Goal: Check status: Check status

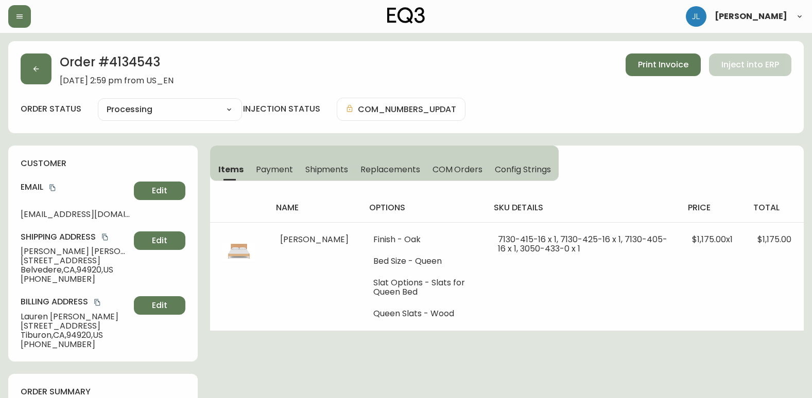
select select "PROCESSING"
click at [24, 67] on button "button" at bounding box center [36, 69] width 31 height 31
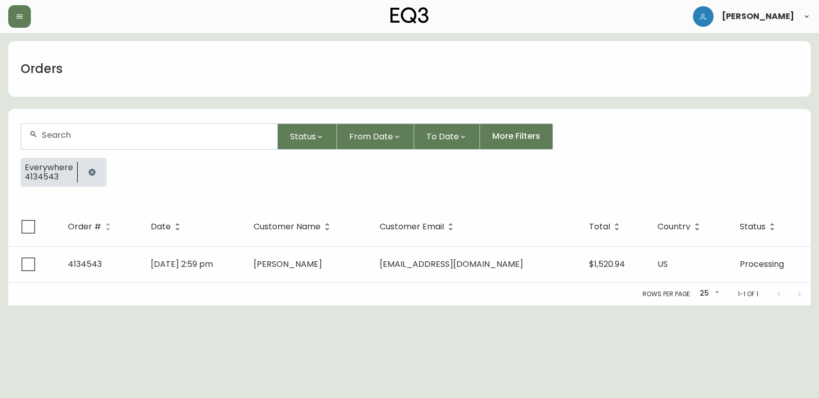
click at [89, 173] on icon "button" at bounding box center [92, 172] width 7 height 7
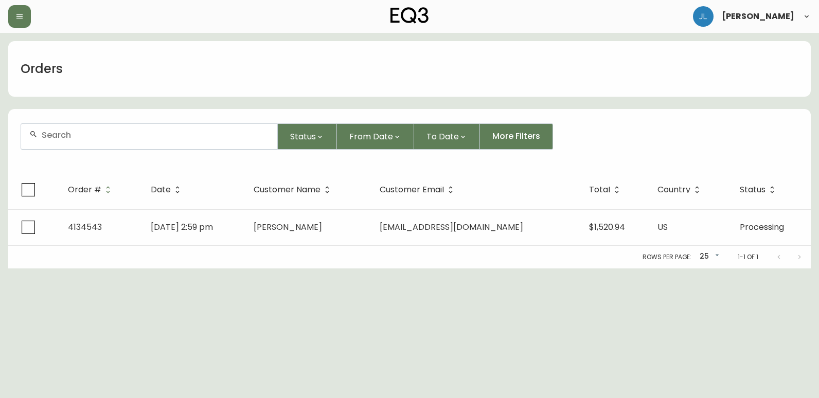
click at [96, 136] on input "text" at bounding box center [155, 135] width 227 height 10
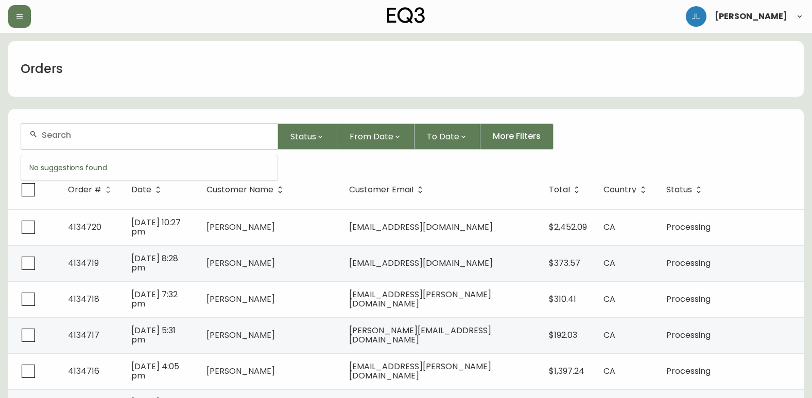
paste input "4133293"
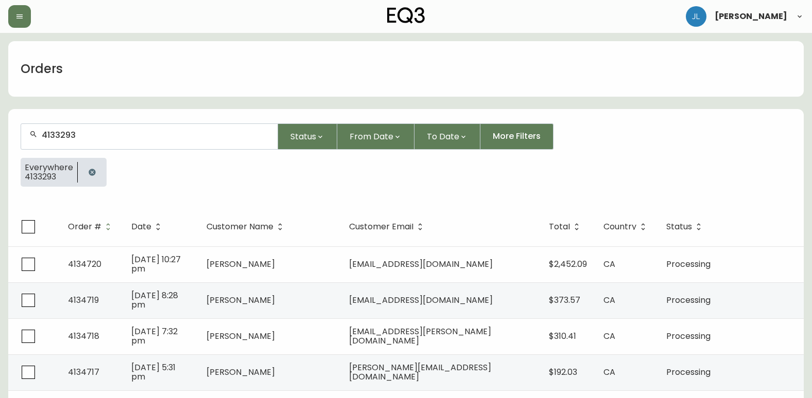
type input "4133293"
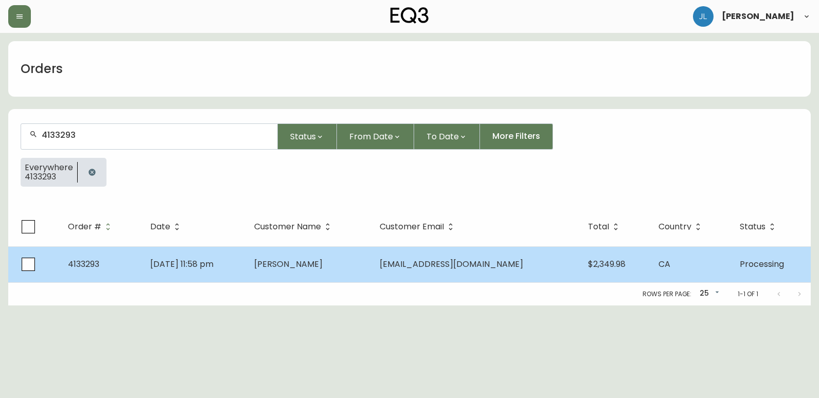
click at [246, 272] on td "[DATE] 11:58 pm" at bounding box center [194, 265] width 104 height 36
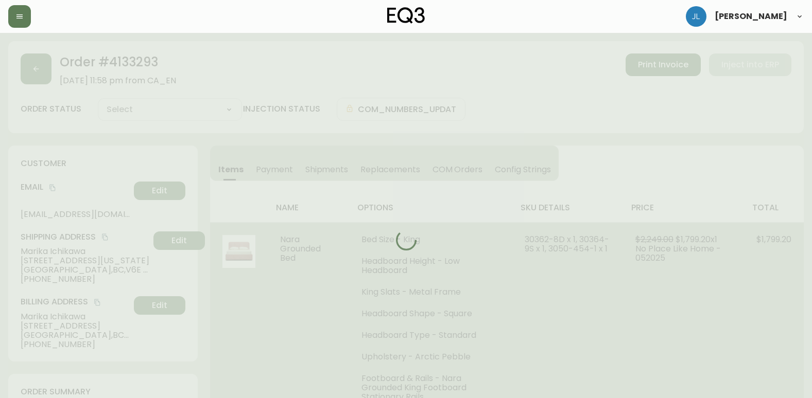
type input "Processing"
select select "PROCESSING"
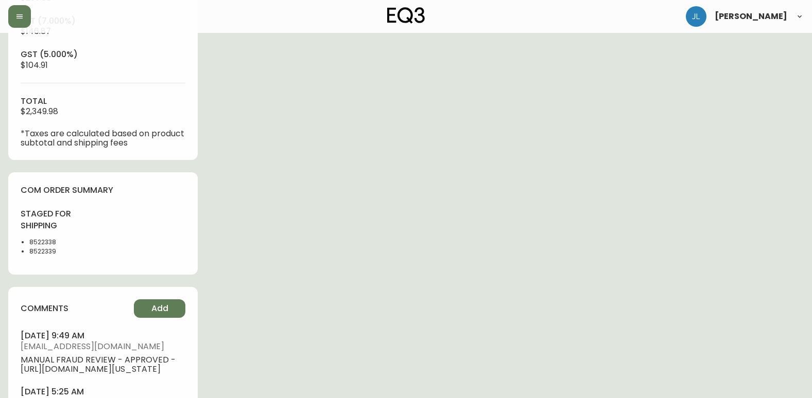
scroll to position [463, 0]
drag, startPoint x: 49, startPoint y: 242, endPoint x: 24, endPoint y: 243, distance: 24.7
click at [24, 243] on ul "8522338 8522339" at bounding box center [59, 246] width 76 height 19
copy li "8522338"
drag, startPoint x: 72, startPoint y: 253, endPoint x: 60, endPoint y: 253, distance: 11.8
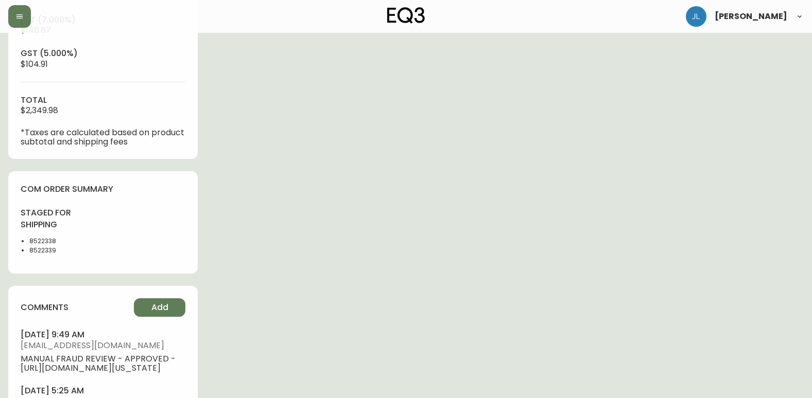
click at [72, 253] on li "8522339" at bounding box center [62, 250] width 67 height 9
drag, startPoint x: 48, startPoint y: 252, endPoint x: 28, endPoint y: 253, distance: 19.6
click at [28, 253] on ul "8522338 8522339" at bounding box center [59, 246] width 76 height 19
copy li "8522339"
click at [710, 156] on div "Order # 4133293 [DATE] 11:58 pm from CA_EN Print Invoice Inject into ERP order …" at bounding box center [405, 23] width 795 height 891
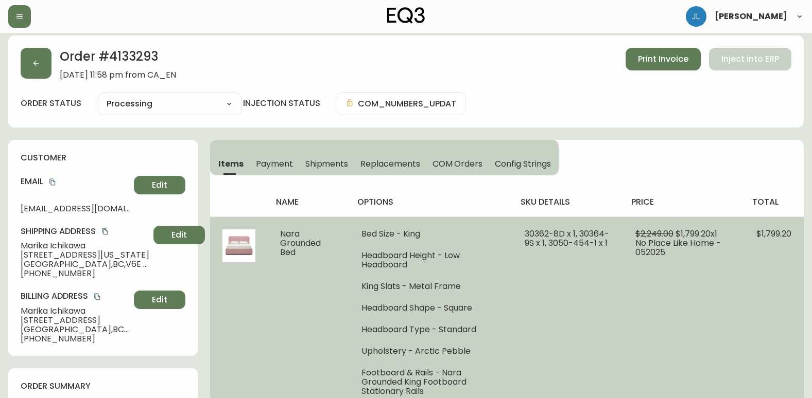
scroll to position [0, 0]
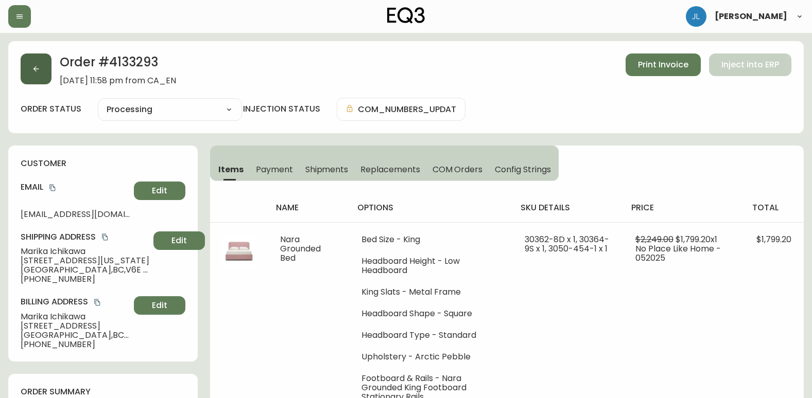
click at [48, 71] on button "button" at bounding box center [36, 69] width 31 height 31
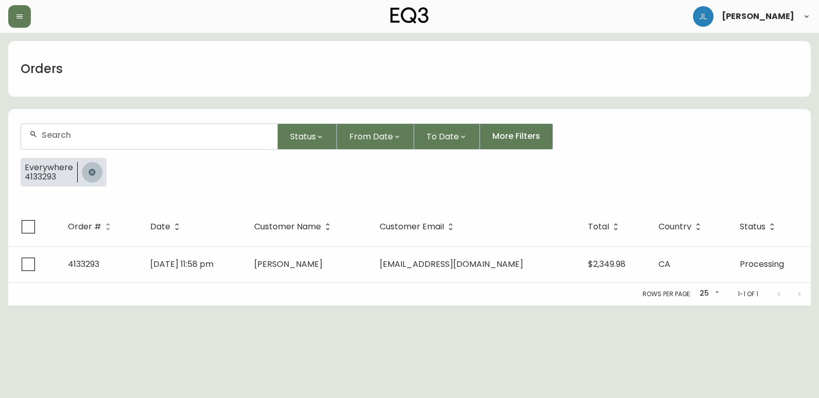
click at [89, 177] on button "button" at bounding box center [92, 172] width 21 height 21
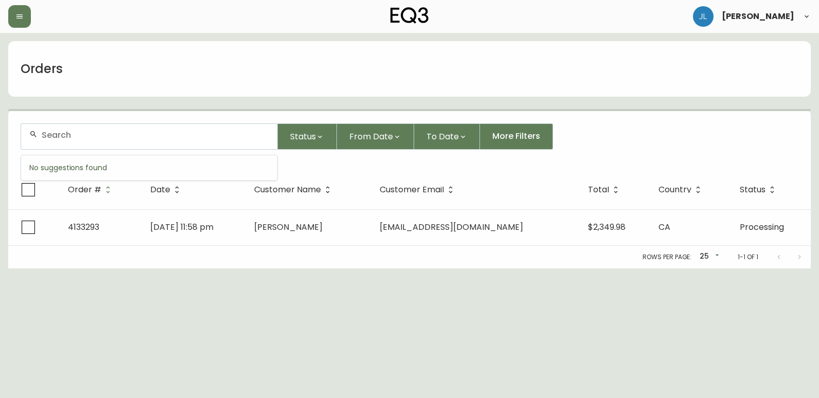
click at [83, 137] on input "text" at bounding box center [155, 135] width 227 height 10
paste input "4133284"
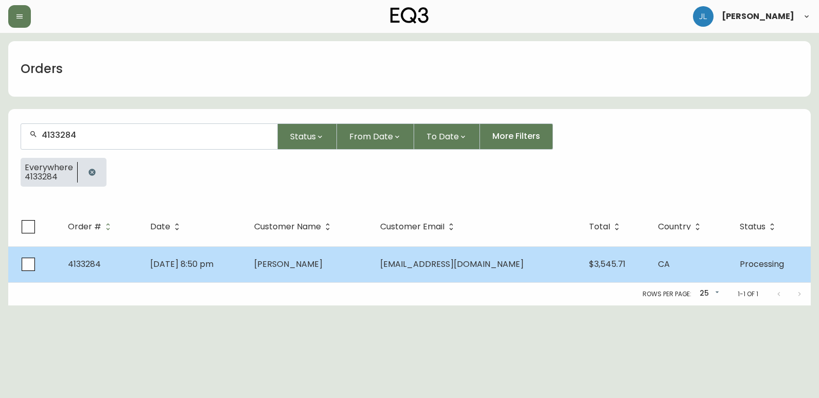
type input "4133284"
click at [246, 266] on td "[DATE] 8:50 pm" at bounding box center [194, 265] width 104 height 36
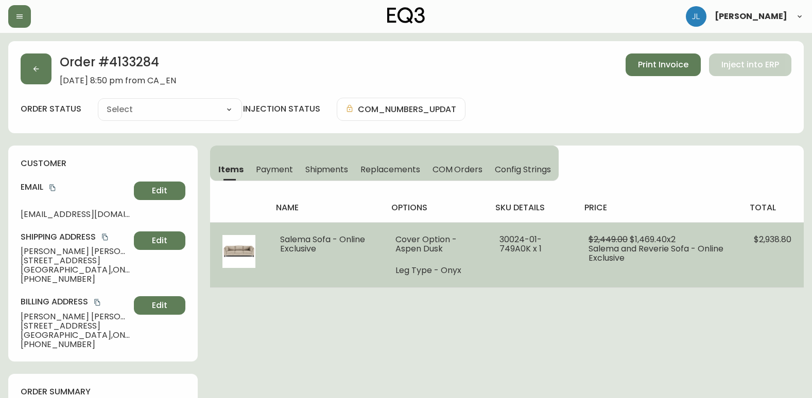
type input "Processing"
select select "PROCESSING"
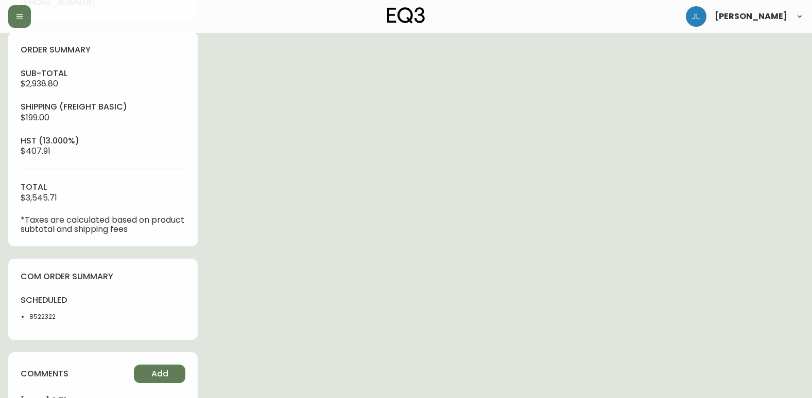
scroll to position [360, 0]
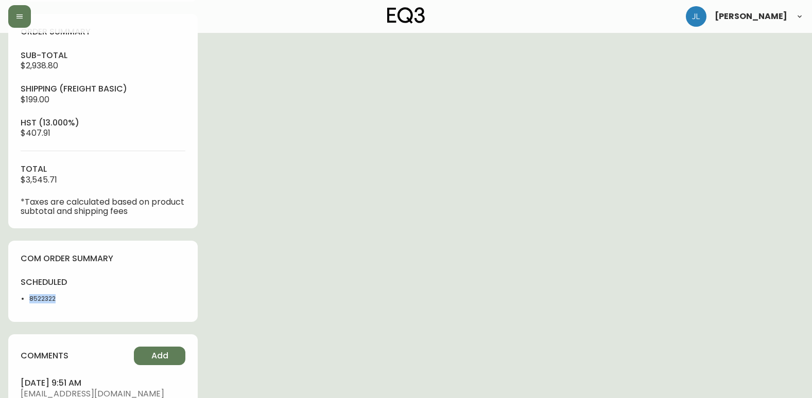
drag, startPoint x: 67, startPoint y: 297, endPoint x: 24, endPoint y: 299, distance: 42.7
click at [24, 299] on ul "8522322" at bounding box center [59, 298] width 76 height 9
copy li "8522322"
click at [763, 214] on div "Order # 4133284 [DATE] 8:50 pm from CA_EN Print Invoice Inject into ERP order s…" at bounding box center [405, 99] width 795 height 836
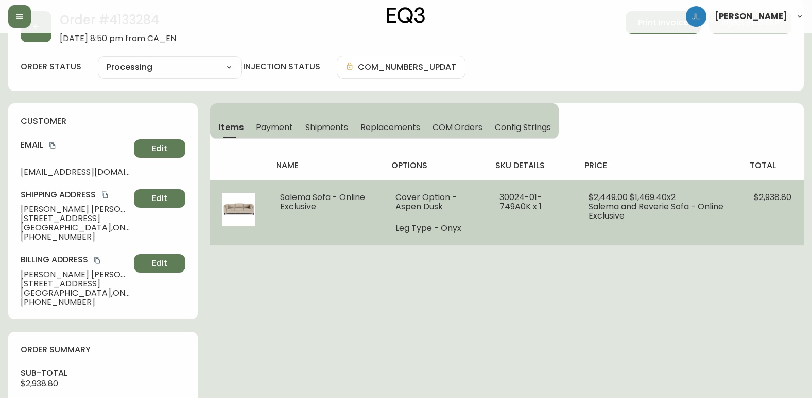
scroll to position [0, 0]
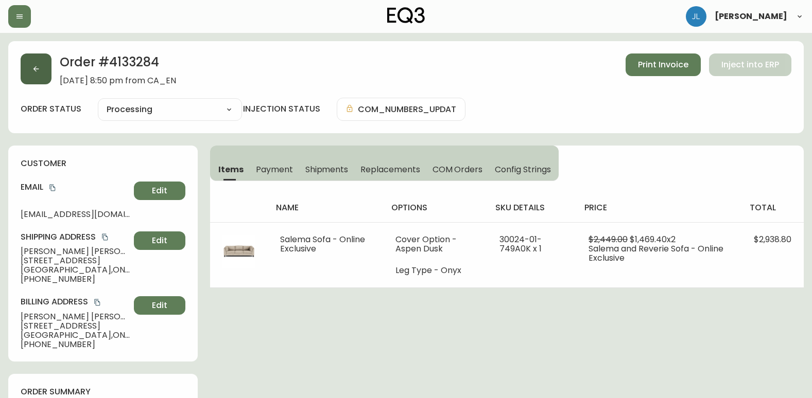
click at [30, 64] on button "button" at bounding box center [36, 69] width 31 height 31
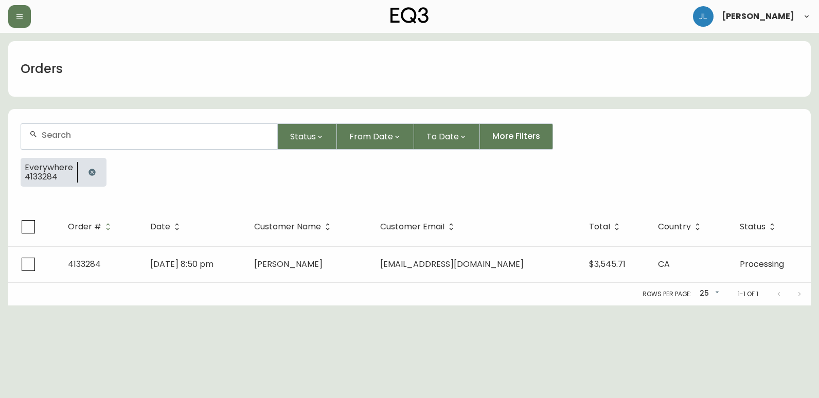
click at [92, 165] on button "button" at bounding box center [92, 172] width 21 height 21
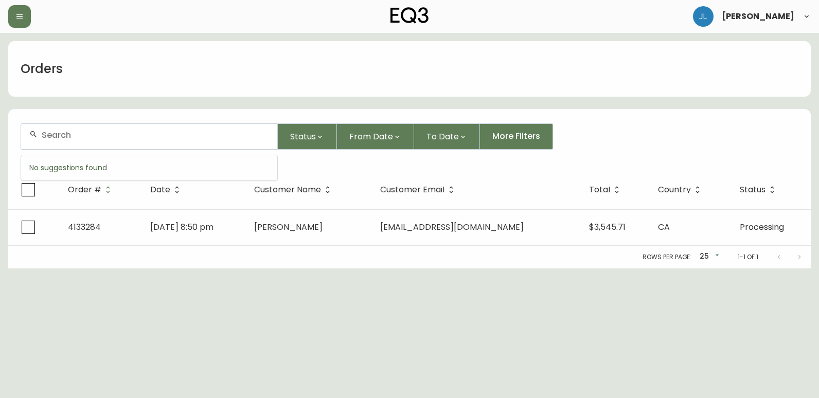
click at [94, 137] on input "text" at bounding box center [155, 135] width 227 height 10
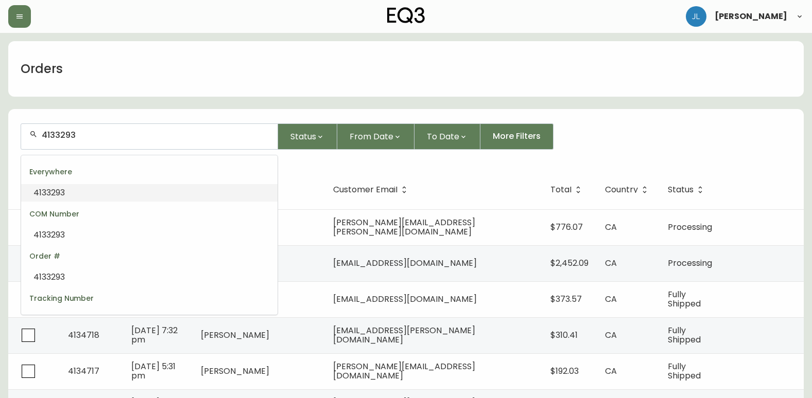
type input "4133293"
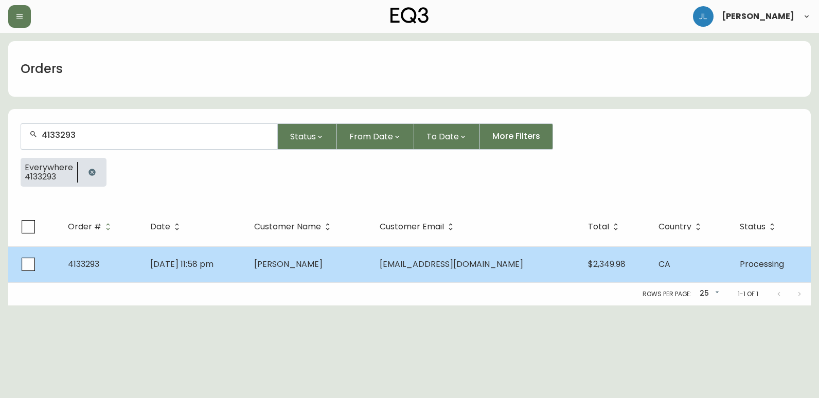
click at [214, 258] on span "[DATE] 11:58 pm" at bounding box center [181, 264] width 63 height 12
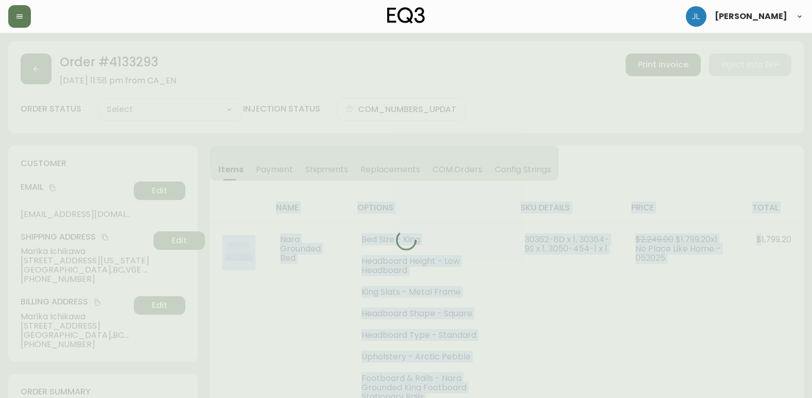
click at [234, 258] on div at bounding box center [405, 240] width 795 height 398
type input "Processing"
select select "PROCESSING"
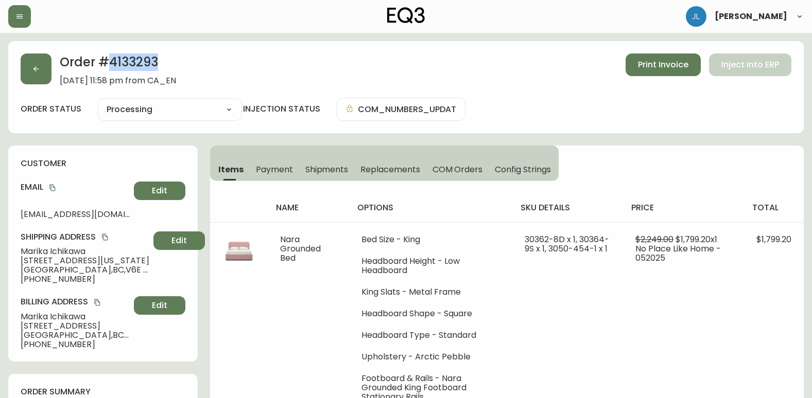
drag, startPoint x: 137, startPoint y: 62, endPoint x: 111, endPoint y: 64, distance: 26.8
click at [111, 64] on h2 "Order # 4133293" at bounding box center [118, 65] width 116 height 23
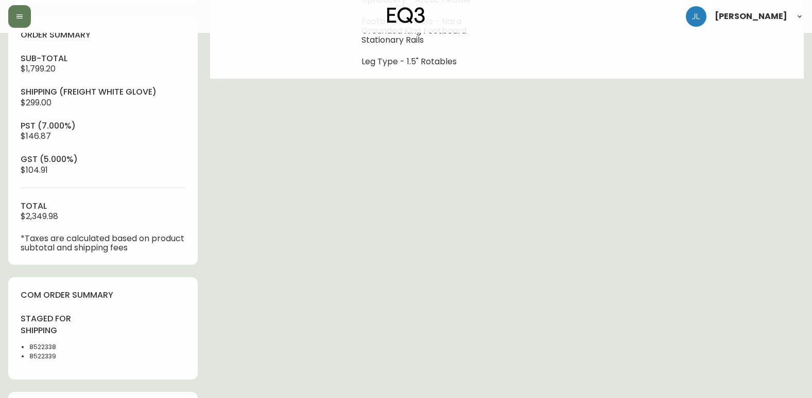
scroll to position [412, 0]
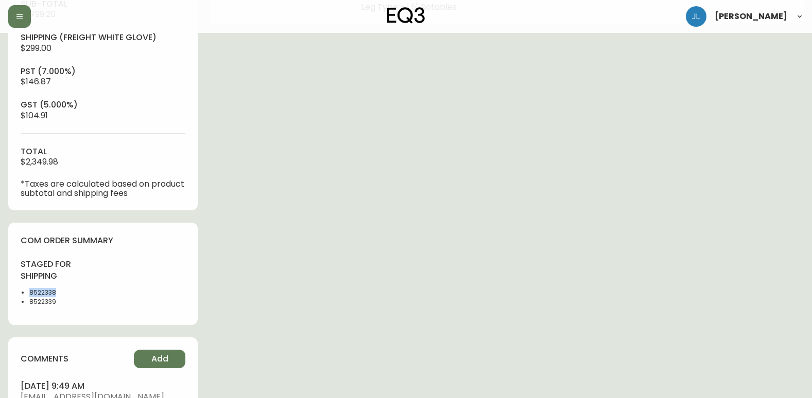
drag, startPoint x: 73, startPoint y: 287, endPoint x: 20, endPoint y: 290, distance: 53.1
click at [20, 290] on div "com order summary staged for shipping 8522338 8522339" at bounding box center [102, 274] width 189 height 102
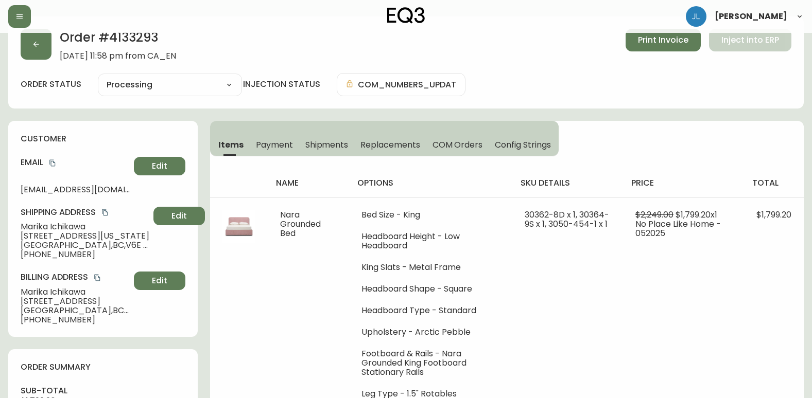
scroll to position [0, 0]
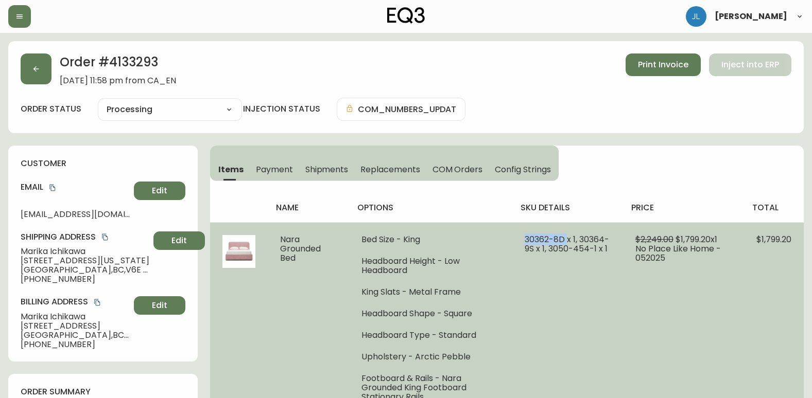
drag, startPoint x: 548, startPoint y: 236, endPoint x: 569, endPoint y: 235, distance: 21.1
click at [569, 235] on td "30362-8D x 1, 30364-9S x 1, 3050-454-1 x 1" at bounding box center [567, 329] width 111 height 214
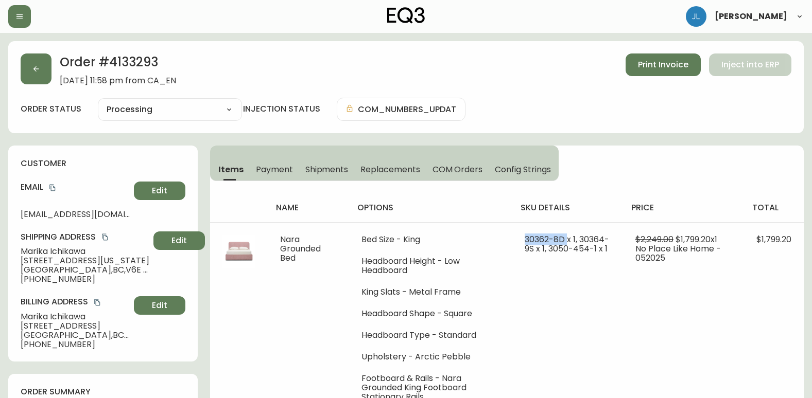
copy span "30362-8D"
click at [41, 69] on button "button" at bounding box center [36, 69] width 31 height 31
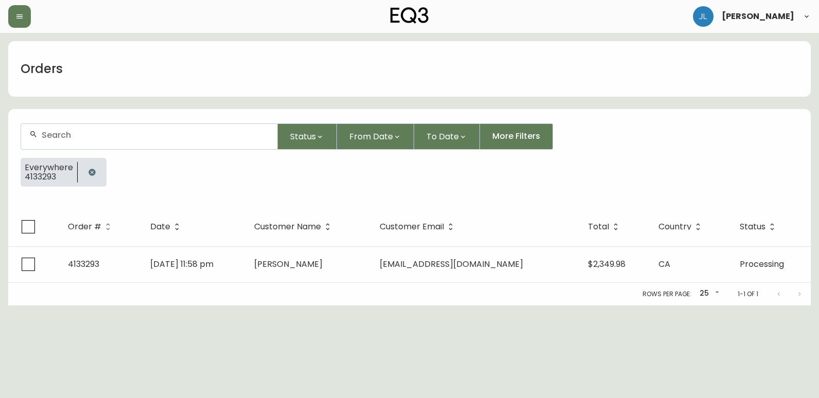
click at [89, 172] on icon "button" at bounding box center [92, 172] width 7 height 7
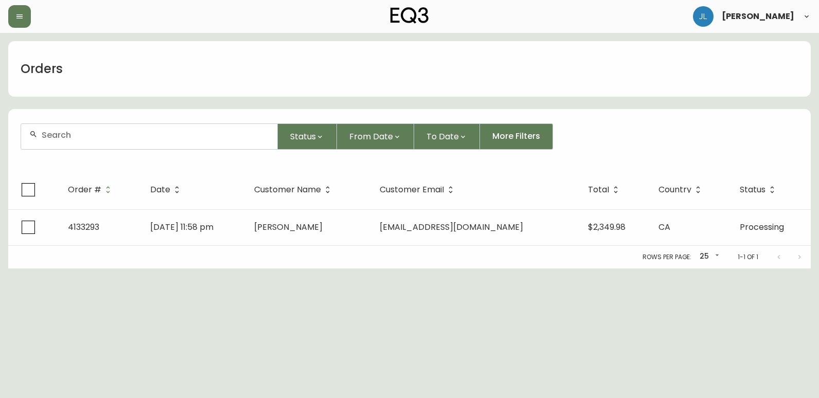
click at [102, 139] on input "text" at bounding box center [155, 135] width 227 height 10
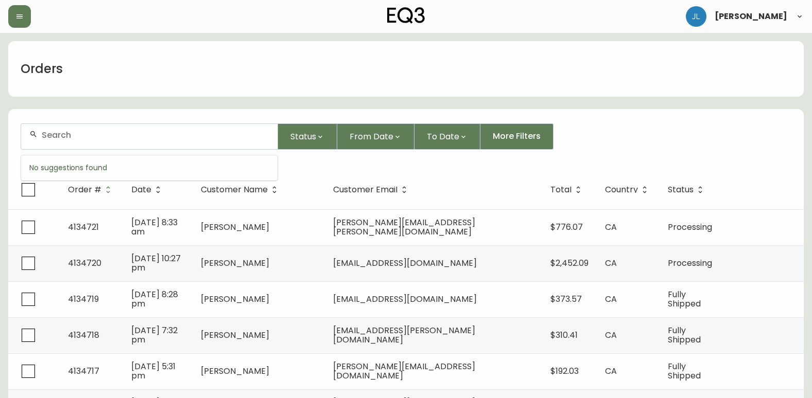
paste input "4133366"
type input "4133366"
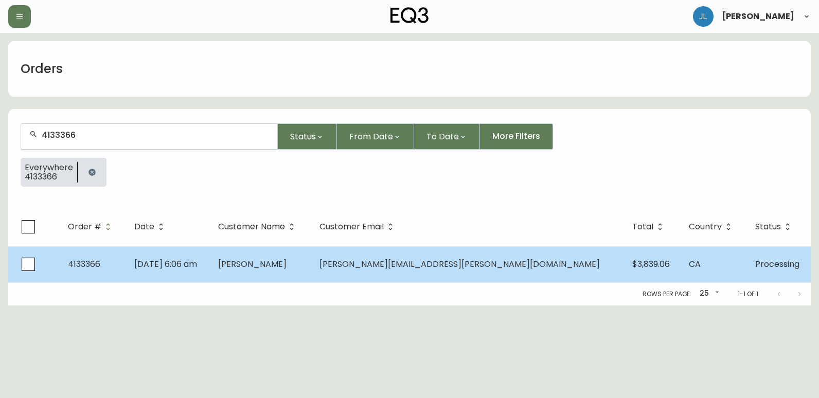
click at [209, 267] on td "[DATE] 6:06 am" at bounding box center [167, 265] width 83 height 36
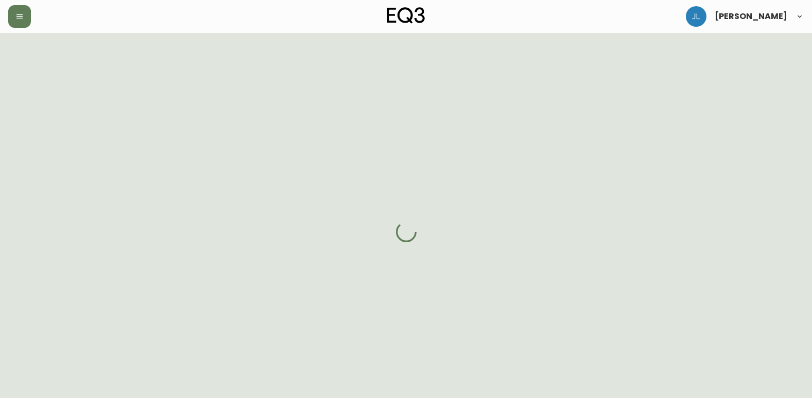
click at [270, 267] on div at bounding box center [406, 232] width 812 height 398
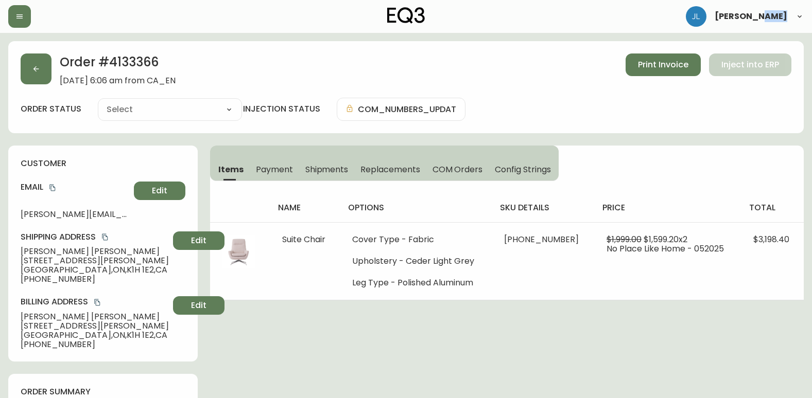
type input "Processing"
select select "PROCESSING"
drag, startPoint x: 270, startPoint y: 267, endPoint x: 289, endPoint y: 334, distance: 69.1
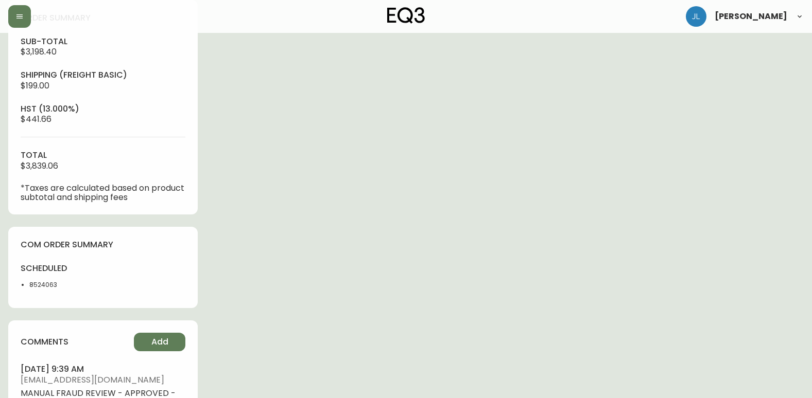
scroll to position [412, 0]
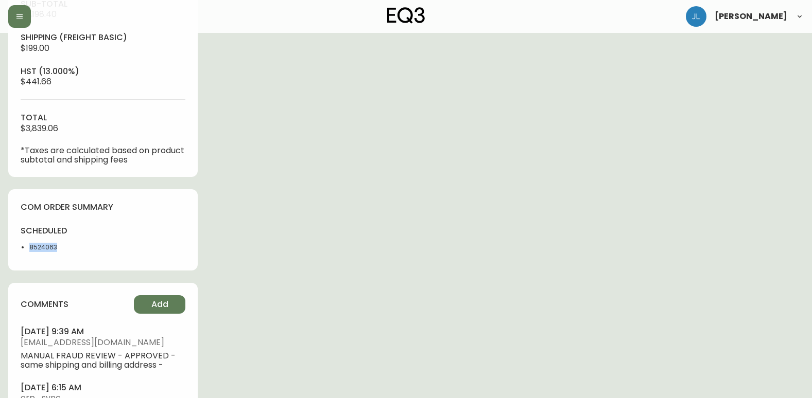
drag, startPoint x: 67, startPoint y: 252, endPoint x: 19, endPoint y: 253, distance: 48.4
click at [21, 253] on div "scheduled 8524063" at bounding box center [59, 241] width 76 height 33
copy li "8524063"
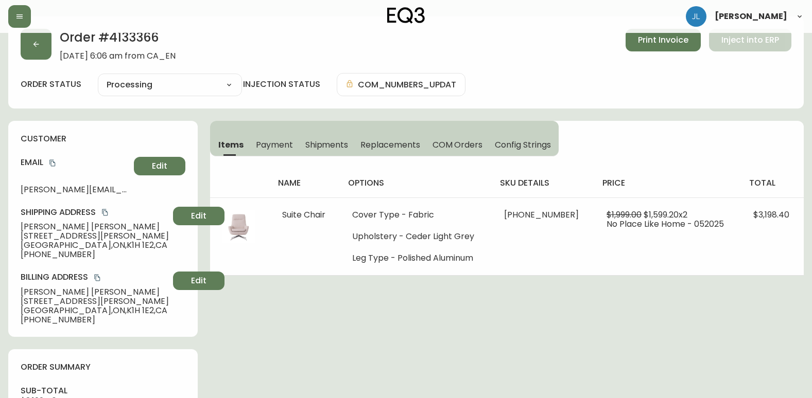
scroll to position [0, 0]
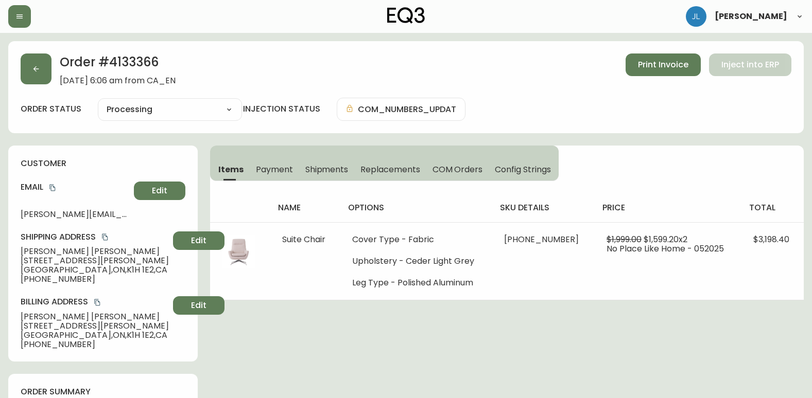
click at [83, 118] on div "order status Processing Cancelled Fully Shipped Processing Partially Shipped in…" at bounding box center [406, 109] width 770 height 23
drag, startPoint x: 150, startPoint y: 68, endPoint x: 112, endPoint y: 66, distance: 37.6
click at [112, 66] on h2 "Order # 4133366" at bounding box center [118, 65] width 116 height 23
copy h2 "4133366"
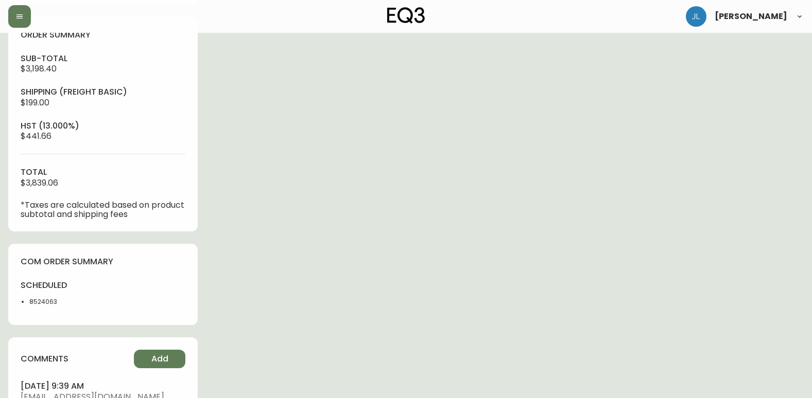
scroll to position [463, 0]
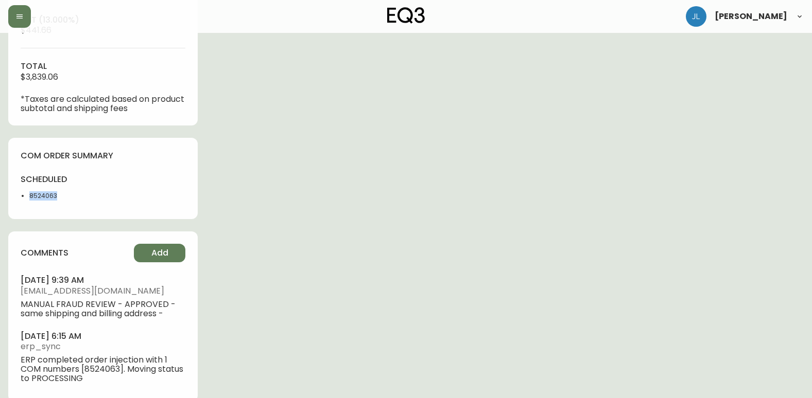
drag, startPoint x: 63, startPoint y: 198, endPoint x: 15, endPoint y: 199, distance: 48.4
click at [15, 199] on div "com order summary scheduled 8524063" at bounding box center [102, 179] width 189 height 82
copy li "8524063"
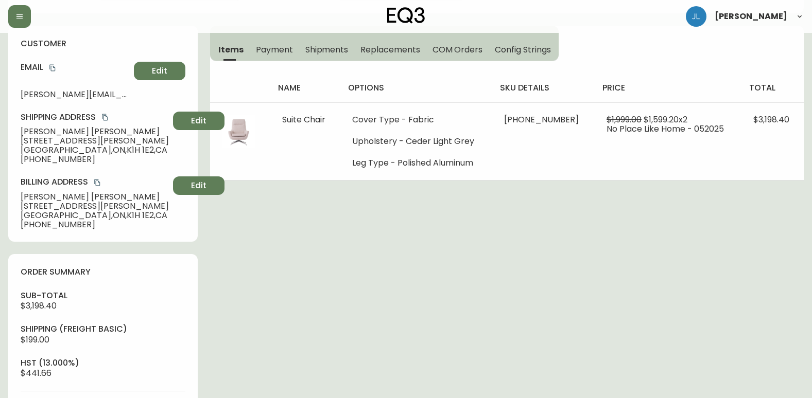
scroll to position [51, 0]
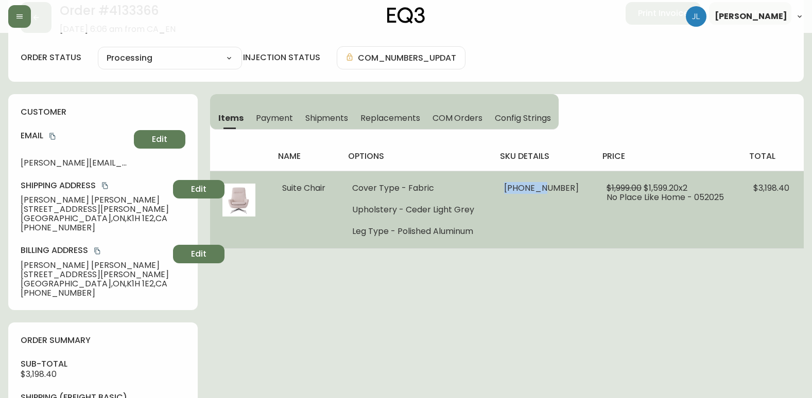
drag, startPoint x: 515, startPoint y: 188, endPoint x: 555, endPoint y: 192, distance: 40.9
click at [555, 192] on td "[PHONE_NUMBER]" at bounding box center [543, 210] width 102 height 78
copy span "30349-71"
